Goal: Find specific page/section: Find specific page/section

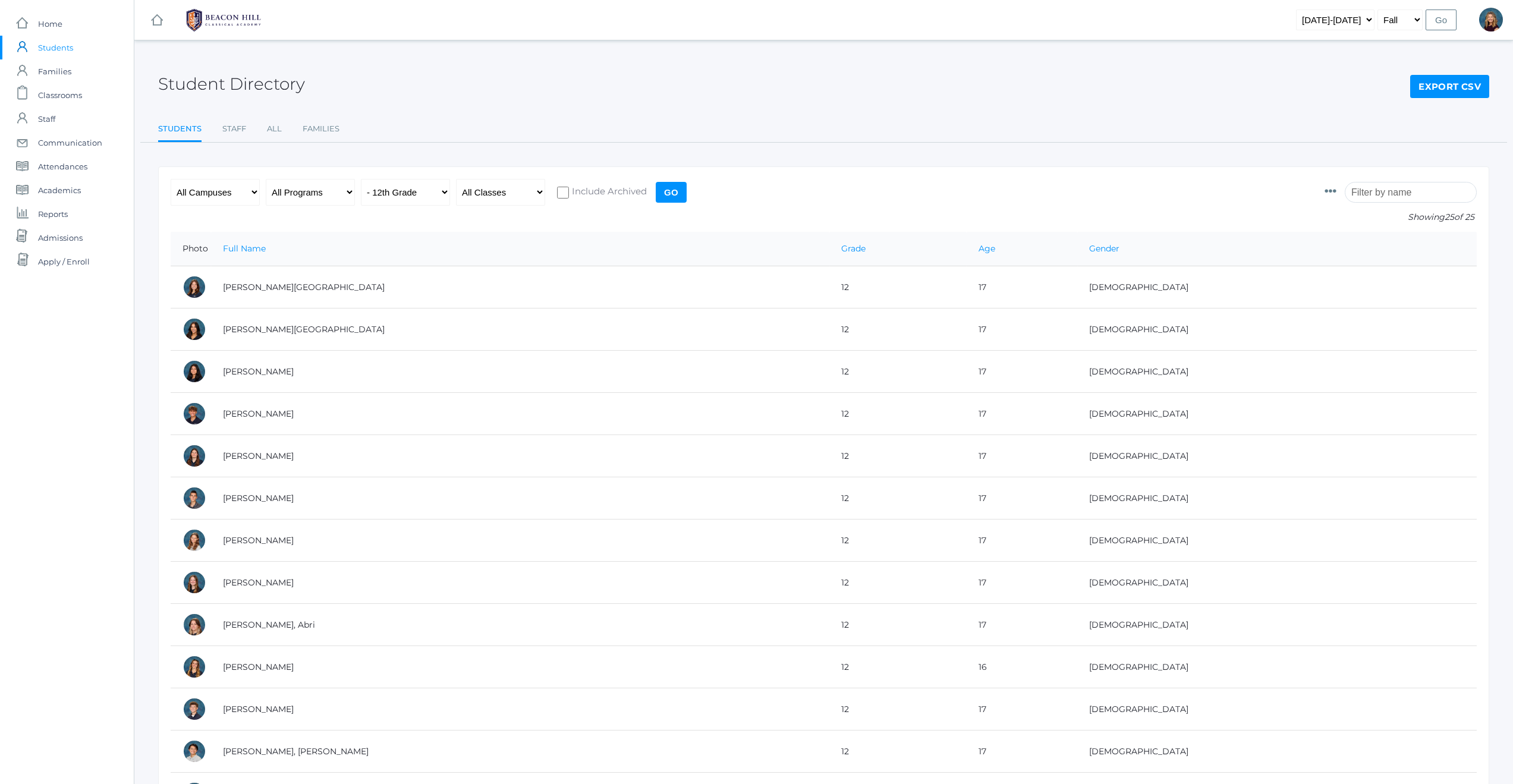
click at [1397, 197] on input "search" at bounding box center [1411, 193] width 132 height 21
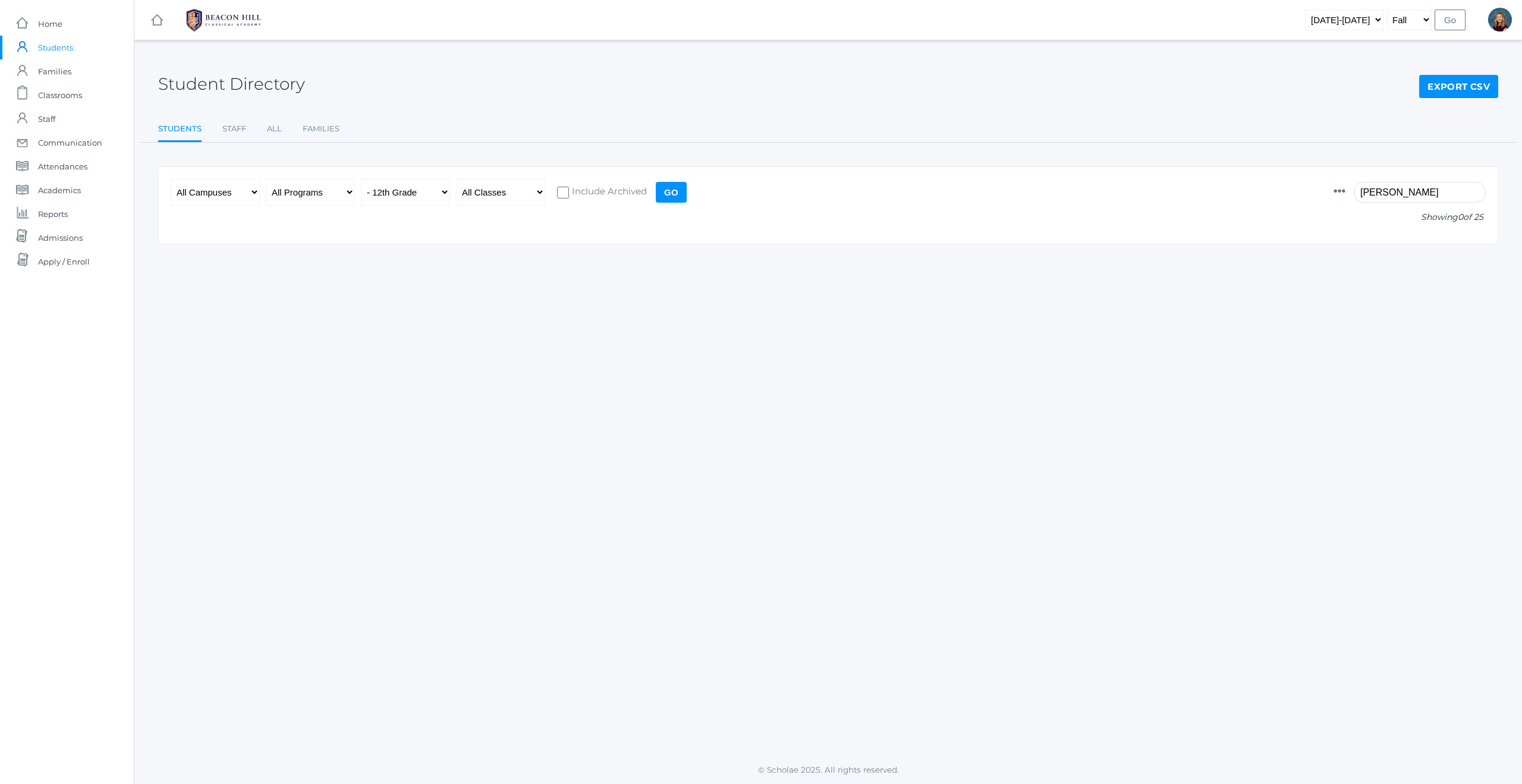
type input "[PERSON_NAME]"
click at [443, 191] on select "All Grades Grammar - Kindergarten - 1st Grade - 2nd Grade - 3rd Grade - 4th Gra…" at bounding box center [405, 192] width 89 height 27
select select "any"
click at [669, 197] on input "Go" at bounding box center [672, 193] width 31 height 21
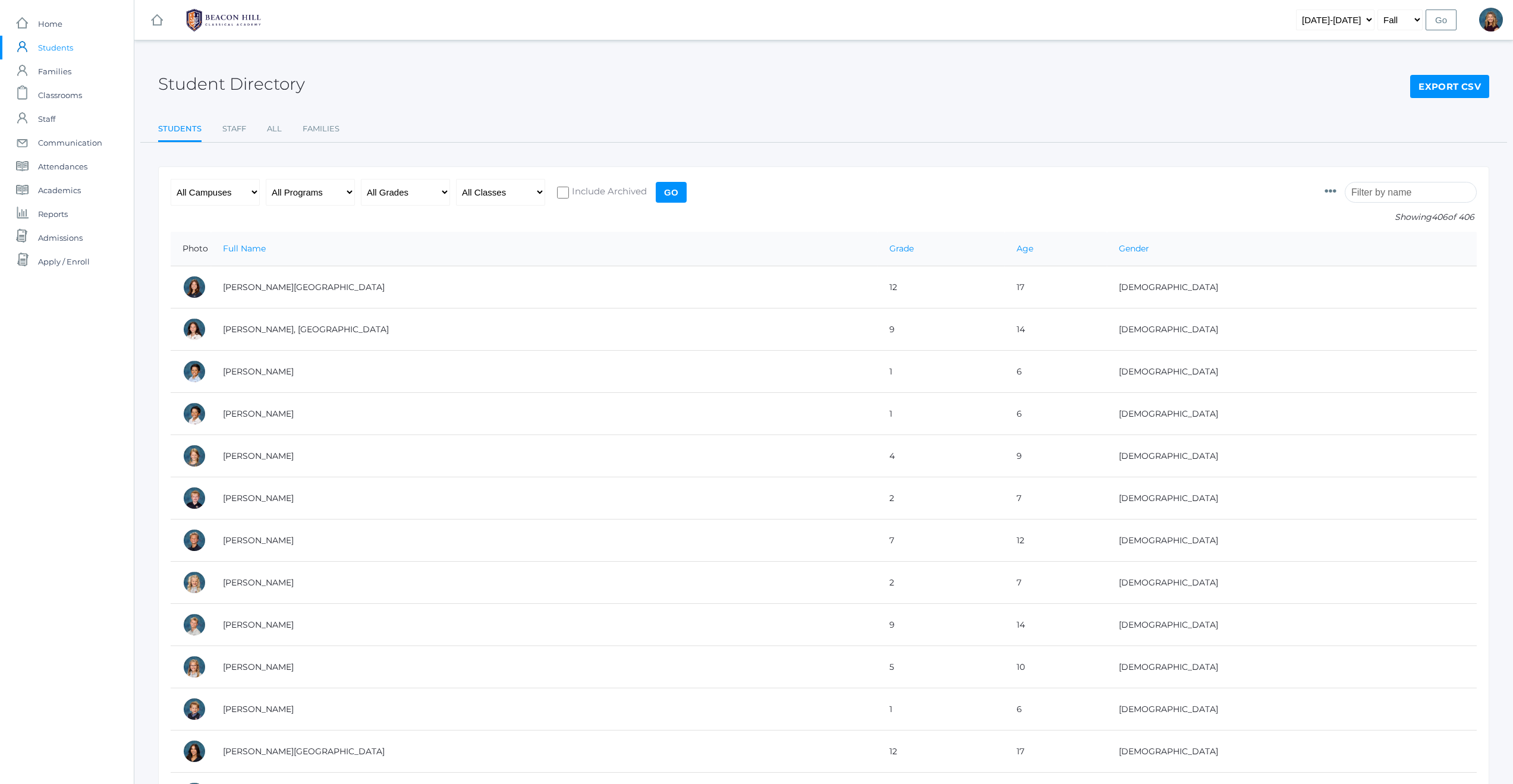
click at [1389, 193] on input "search" at bounding box center [1411, 193] width 132 height 21
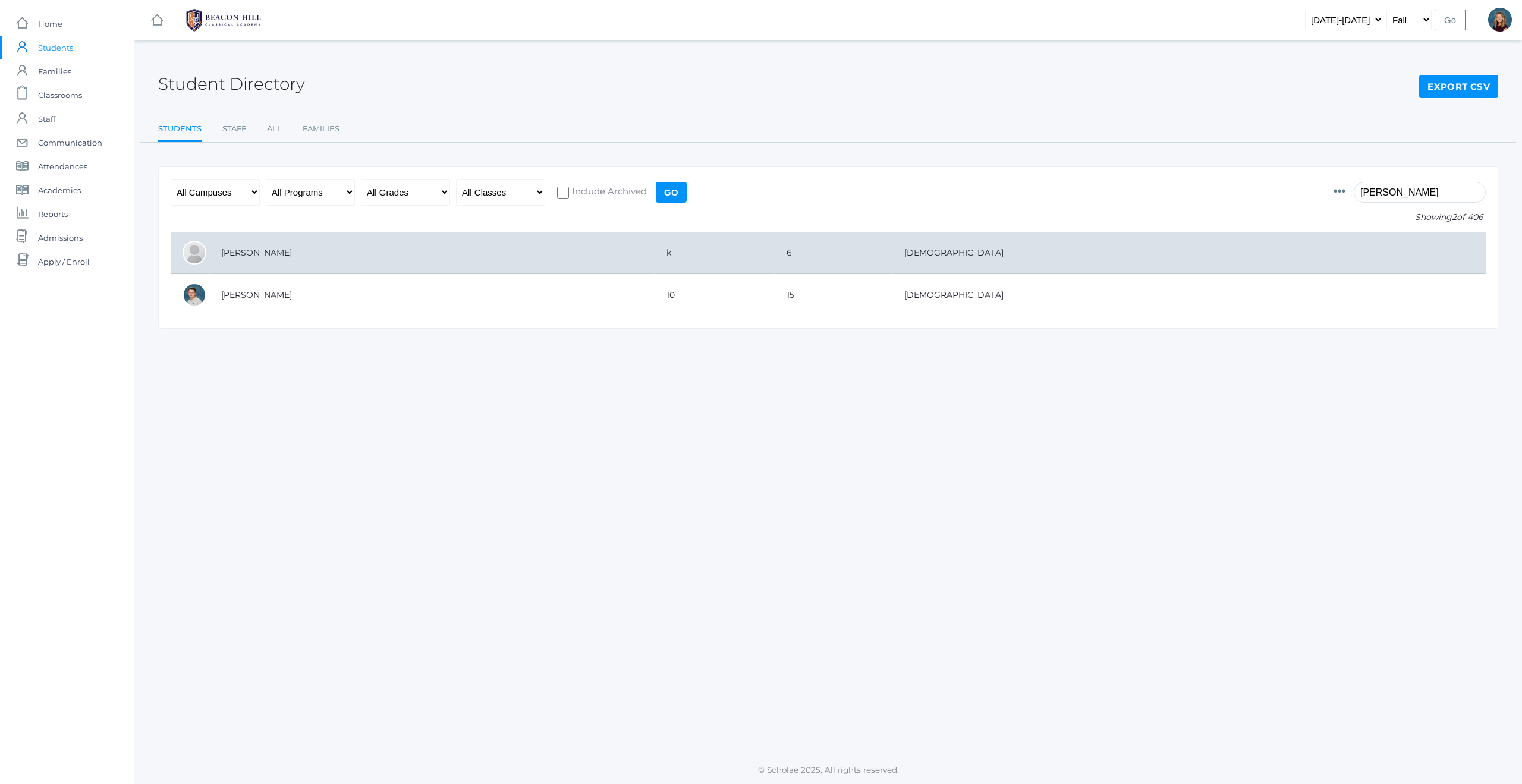
type input "[PERSON_NAME]"
click at [248, 253] on td "[PERSON_NAME]" at bounding box center [432, 253] width 446 height 42
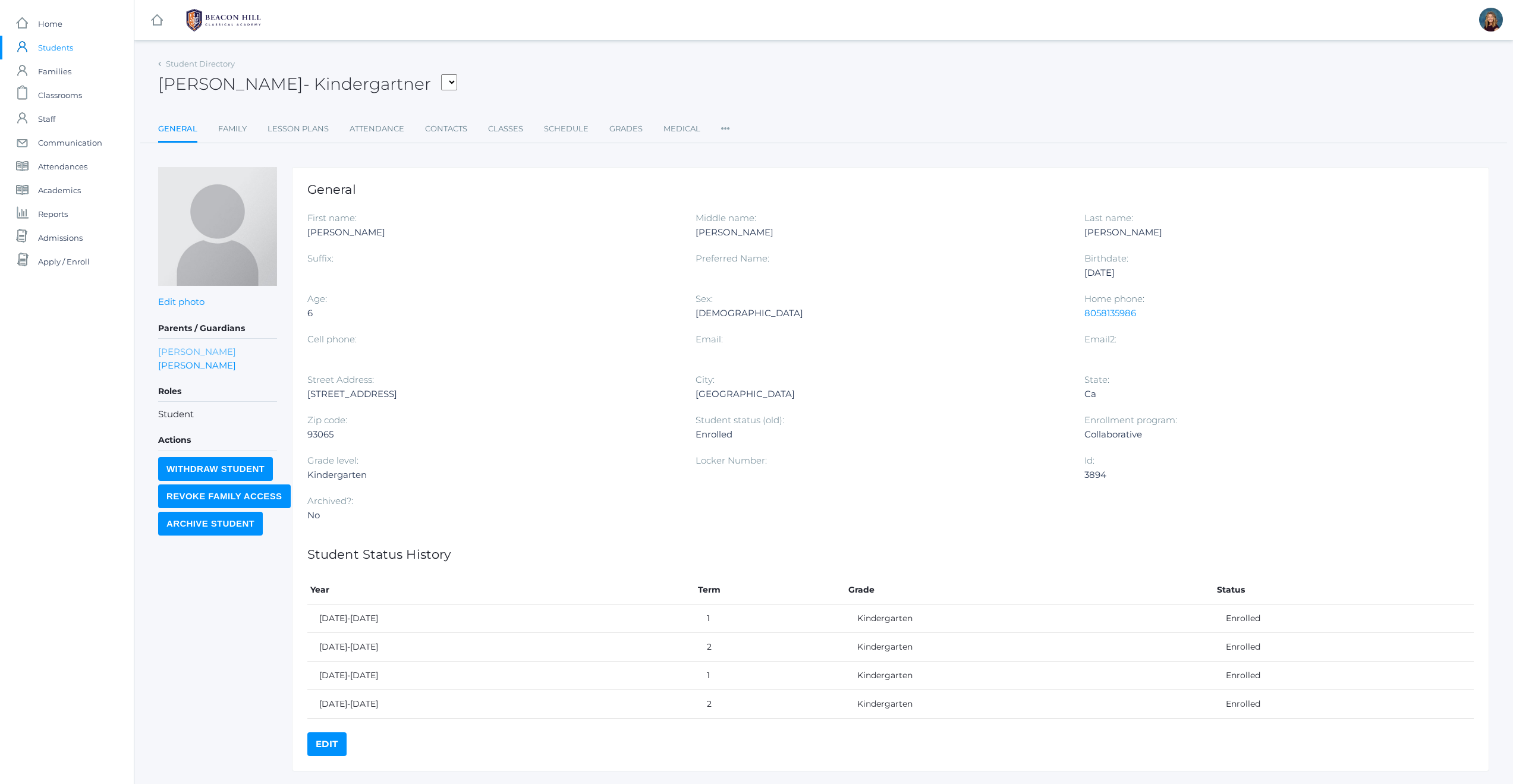
click at [179, 352] on link "Ashley Scrudato" at bounding box center [197, 351] width 78 height 14
